Goal: Task Accomplishment & Management: Manage account settings

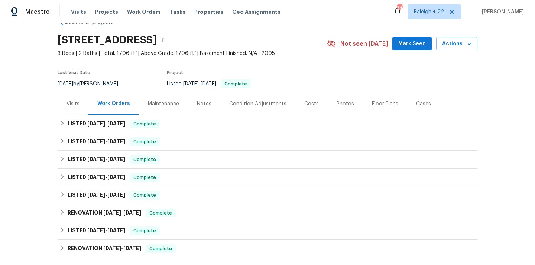
scroll to position [49, 0]
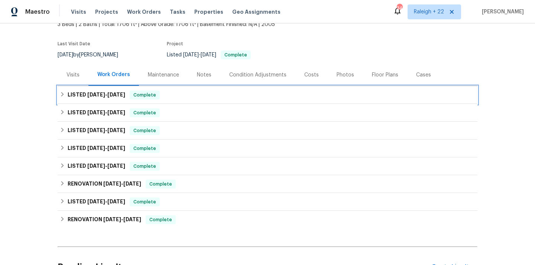
click at [61, 93] on icon at bounding box center [62, 94] width 5 height 5
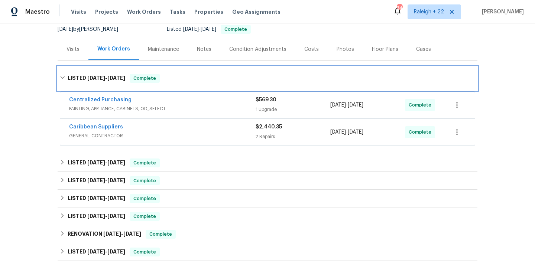
scroll to position [92, 0]
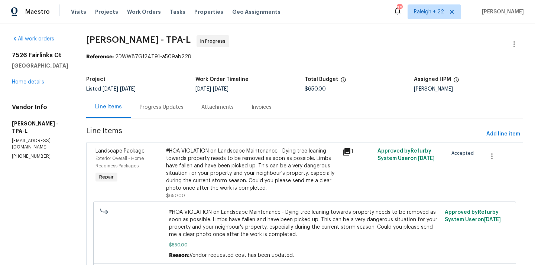
click at [170, 108] on div "Progress Updates" at bounding box center [162, 107] width 44 height 7
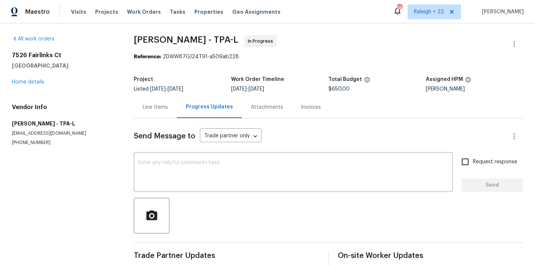
click at [157, 108] on div "Line Items" at bounding box center [155, 107] width 25 height 7
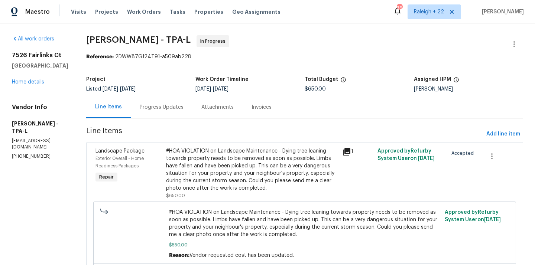
click at [231, 179] on div "#HOA VIOLATION on Landscape Maintenance - Dying tree leaning towards property n…" at bounding box center [252, 169] width 172 height 45
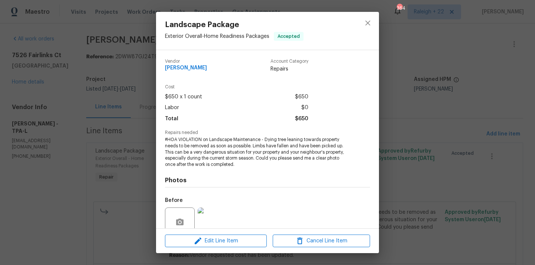
scroll to position [65, 0]
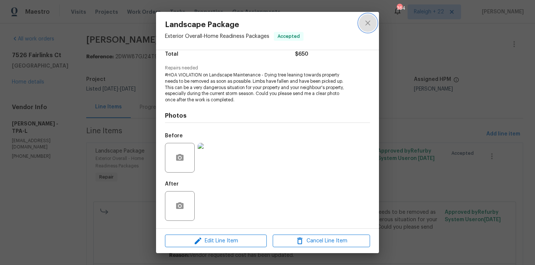
click at [369, 19] on icon "close" at bounding box center [367, 23] width 9 height 9
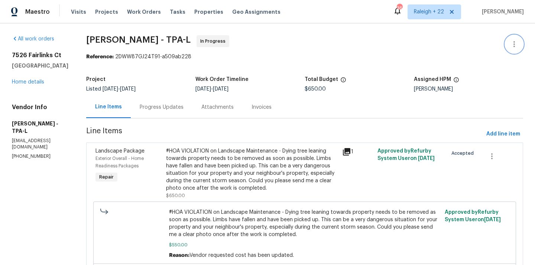
click at [514, 44] on icon "button" at bounding box center [513, 44] width 1 height 6
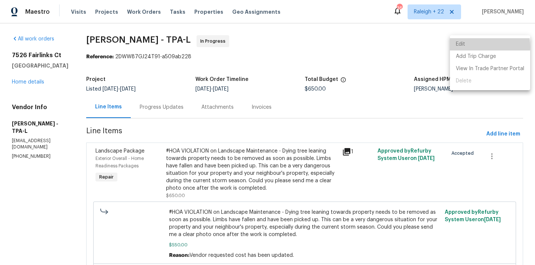
click at [466, 47] on li "Edit" at bounding box center [490, 44] width 80 height 12
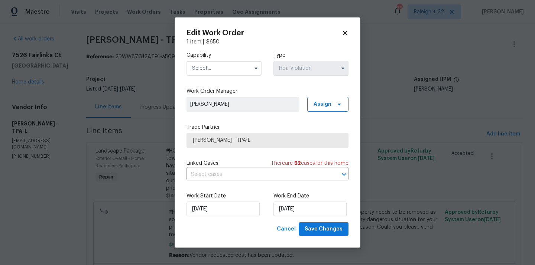
click at [223, 69] on input "text" at bounding box center [223, 68] width 75 height 15
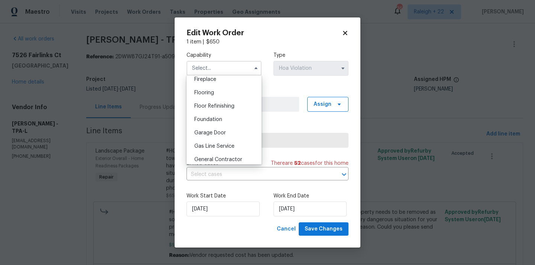
scroll to position [288, 0]
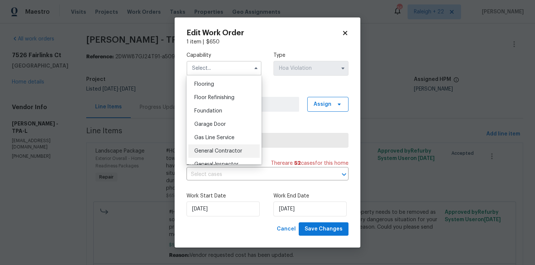
click at [222, 146] on div "General Contractor" at bounding box center [223, 150] width 71 height 13
type input "General Contractor"
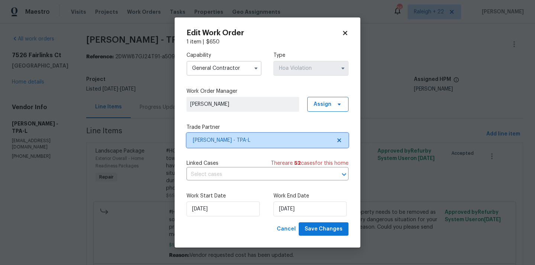
click at [237, 139] on span "Wendy Martin - TPA-L" at bounding box center [262, 140] width 139 height 7
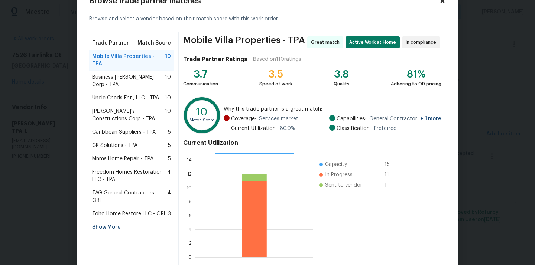
scroll to position [32, 0]
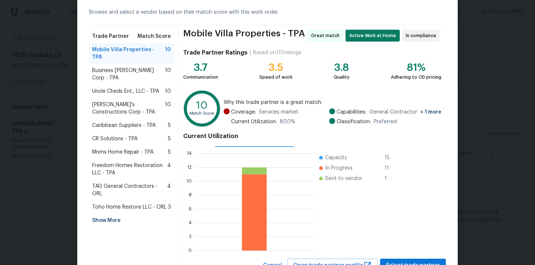
click at [115, 214] on div "Show More" at bounding box center [131, 220] width 85 height 13
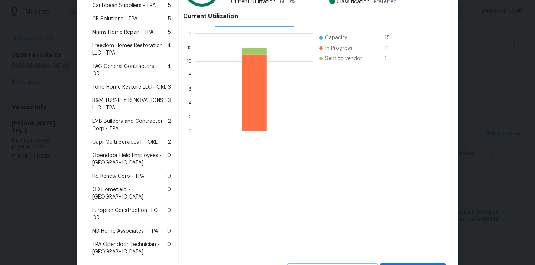
scroll to position [157, 0]
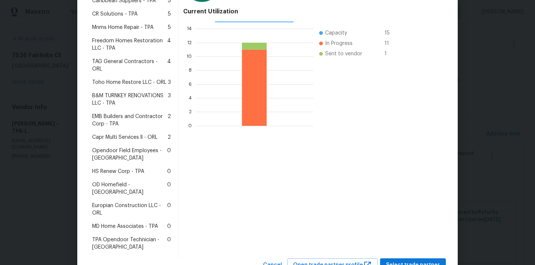
click at [127, 223] on span "MD Home Associates - TPA" at bounding box center [125, 226] width 66 height 7
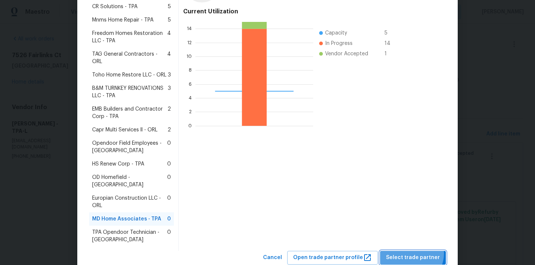
click at [414, 253] on span "Select trade partner" at bounding box center [413, 257] width 54 height 9
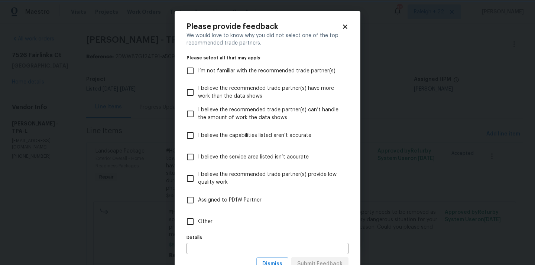
scroll to position [29, 0]
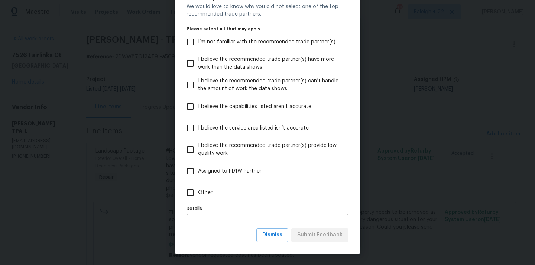
click at [189, 189] on input "Other" at bounding box center [190, 193] width 16 height 16
checkbox input "true"
click at [316, 235] on span "Submit Feedback" at bounding box center [319, 235] width 45 height 9
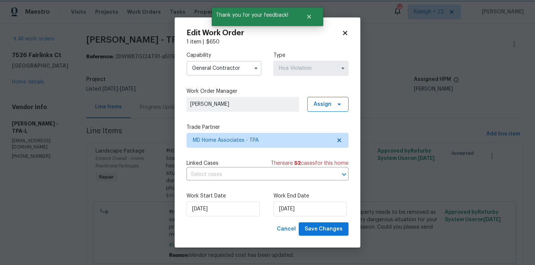
scroll to position [0, 0]
click at [256, 177] on input "text" at bounding box center [256, 175] width 141 height 12
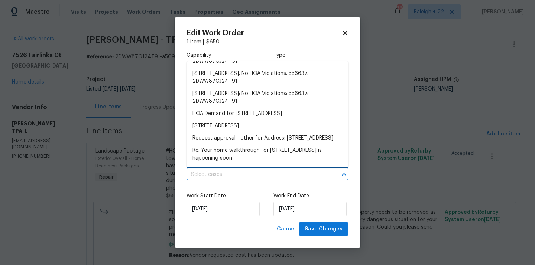
scroll to position [729, 0]
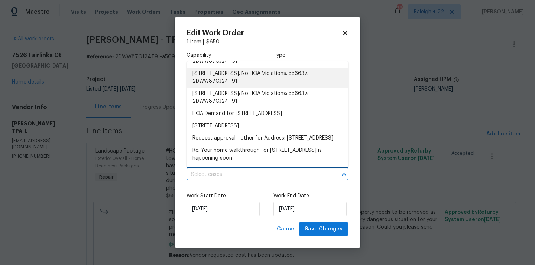
click at [250, 193] on label "Work Start Date" at bounding box center [223, 195] width 75 height 7
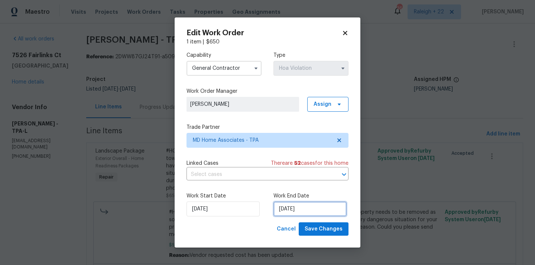
click at [289, 208] on input "23/08/2025" at bounding box center [309, 209] width 73 height 15
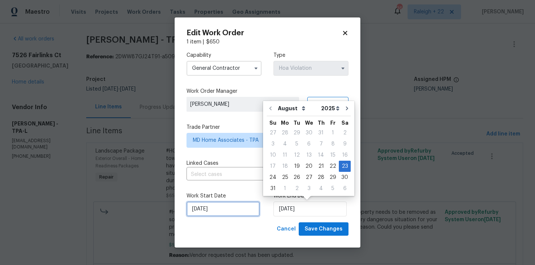
click at [213, 209] on input "19/08/2025" at bounding box center [222, 209] width 73 height 15
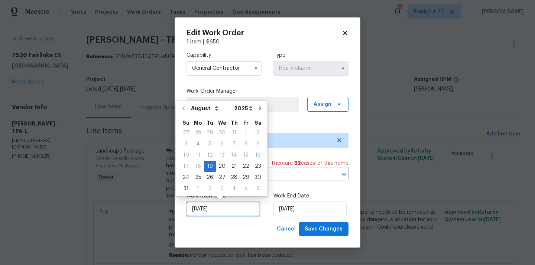
click at [230, 208] on input "19/08/2025" at bounding box center [222, 209] width 73 height 15
click at [291, 209] on input "23/08/2025" at bounding box center [309, 209] width 73 height 15
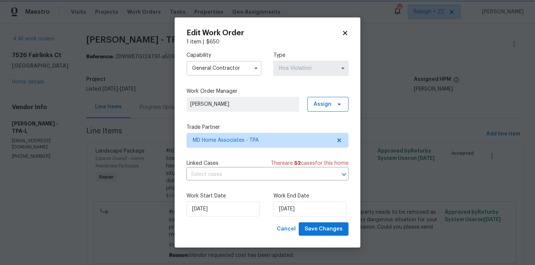
click at [259, 225] on div "Cancel Save Changes" at bounding box center [267, 229] width 162 height 14
click at [318, 228] on span "Save Changes" at bounding box center [323, 229] width 38 height 9
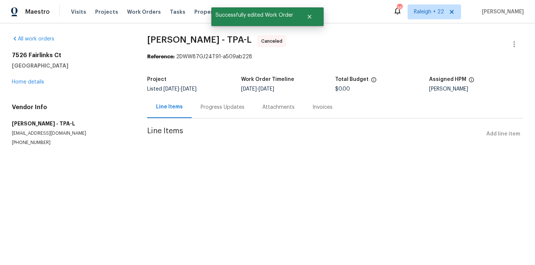
click at [216, 107] on div "Progress Updates" at bounding box center [223, 107] width 44 height 7
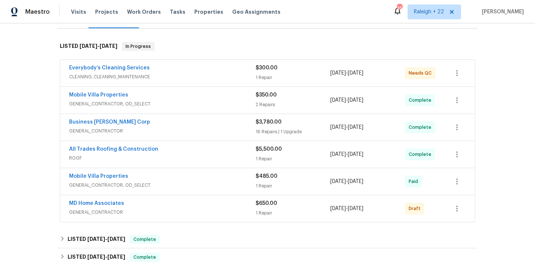
scroll to position [103, 0]
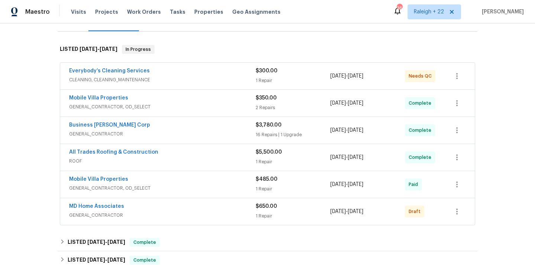
click at [105, 80] on span "CLEANING, CLEANING_MAINTENANCE" at bounding box center [162, 79] width 186 height 7
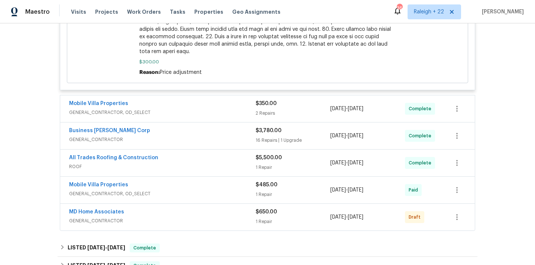
scroll to position [481, 0]
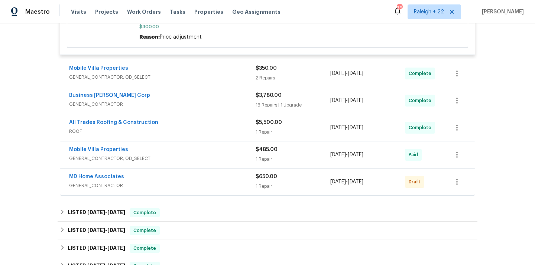
click at [93, 182] on span "GENERAL_CONTRACTOR" at bounding box center [162, 185] width 186 height 7
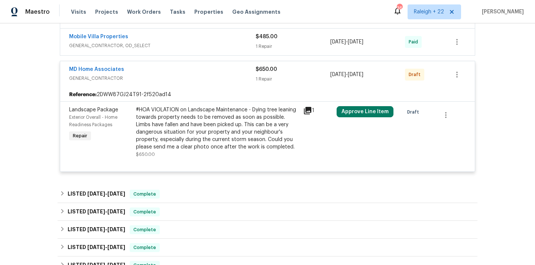
scroll to position [595, 0]
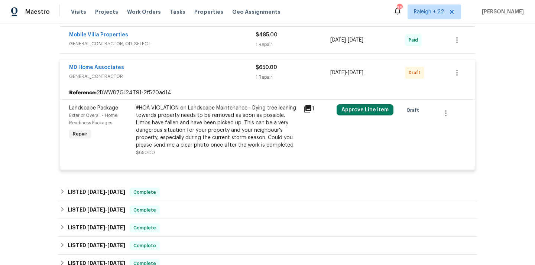
click at [211, 130] on div "#HOA VIOLATION on Landscape Maintenance - Dying tree leaning towards property n…" at bounding box center [217, 126] width 163 height 45
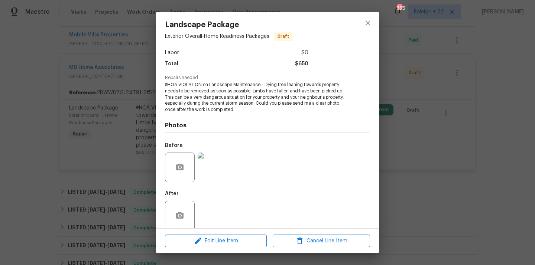
scroll to position [65, 0]
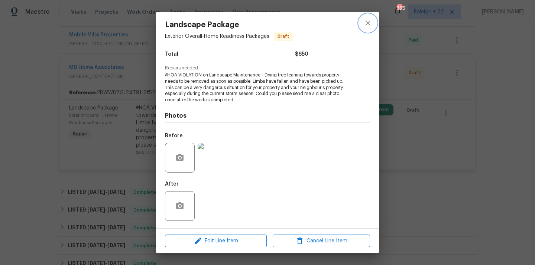
click at [369, 20] on icon "close" at bounding box center [367, 23] width 9 height 9
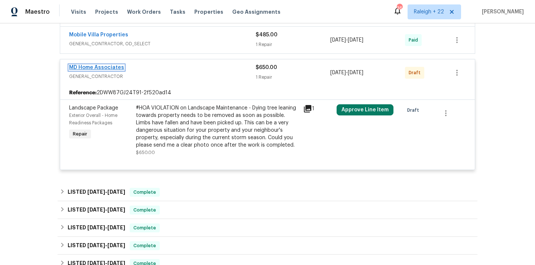
click at [103, 65] on link "MD Home Associates" at bounding box center [96, 67] width 55 height 5
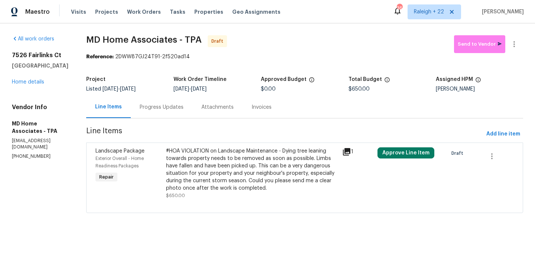
click at [163, 107] on div "Progress Updates" at bounding box center [162, 107] width 44 height 7
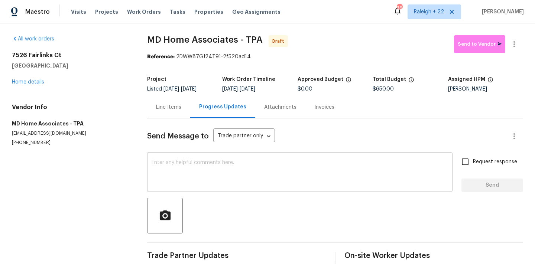
scroll to position [11, 0]
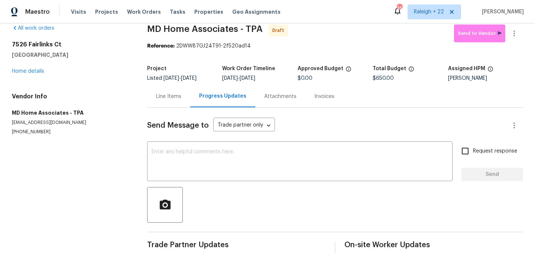
click at [160, 91] on div "Line Items" at bounding box center [168, 96] width 43 height 22
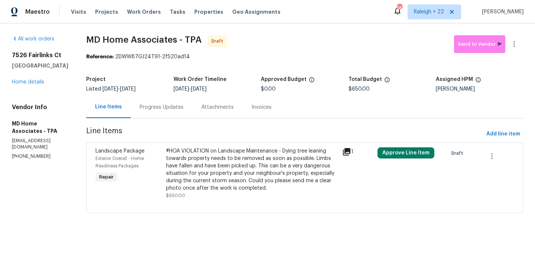
click at [199, 172] on div "#HOA VIOLATION on Landscape Maintenance - Dying tree leaning towards property n…" at bounding box center [252, 169] width 172 height 45
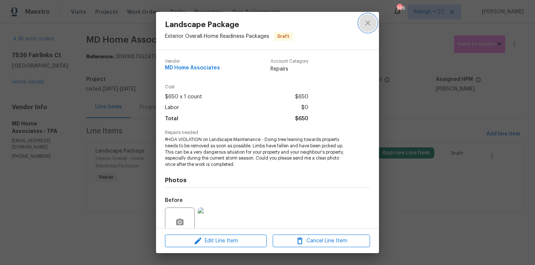
click at [367, 19] on icon "close" at bounding box center [367, 23] width 9 height 9
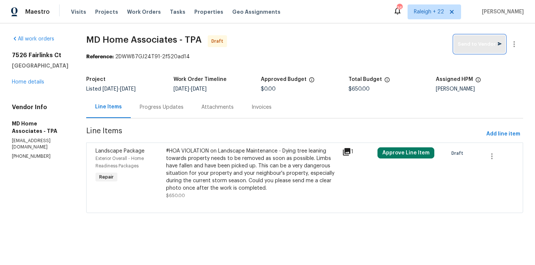
click at [491, 47] on span "Send to Vendor" at bounding box center [479, 44] width 44 height 9
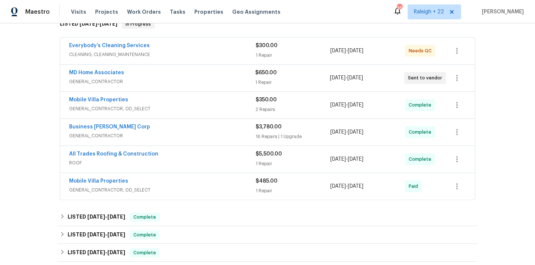
scroll to position [104, 0]
